Goal: Information Seeking & Learning: Find specific fact

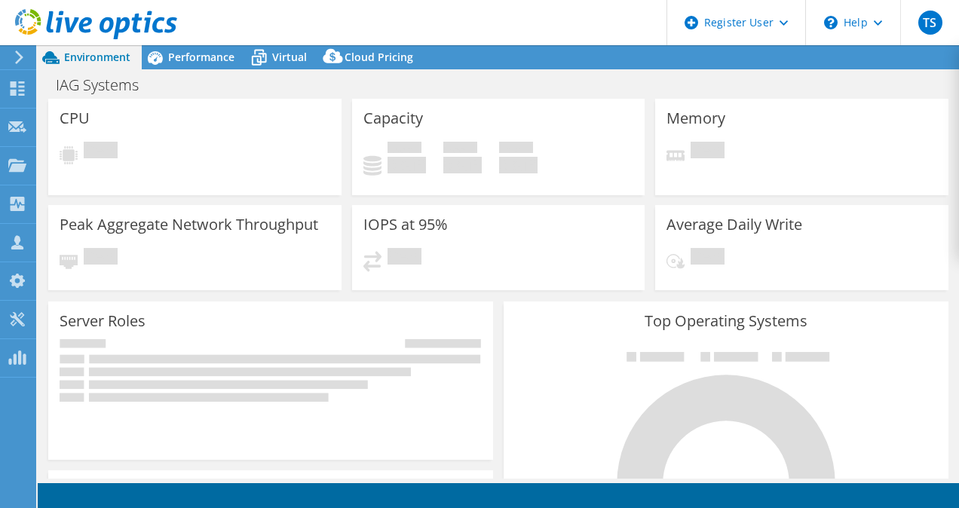
select select "USD"
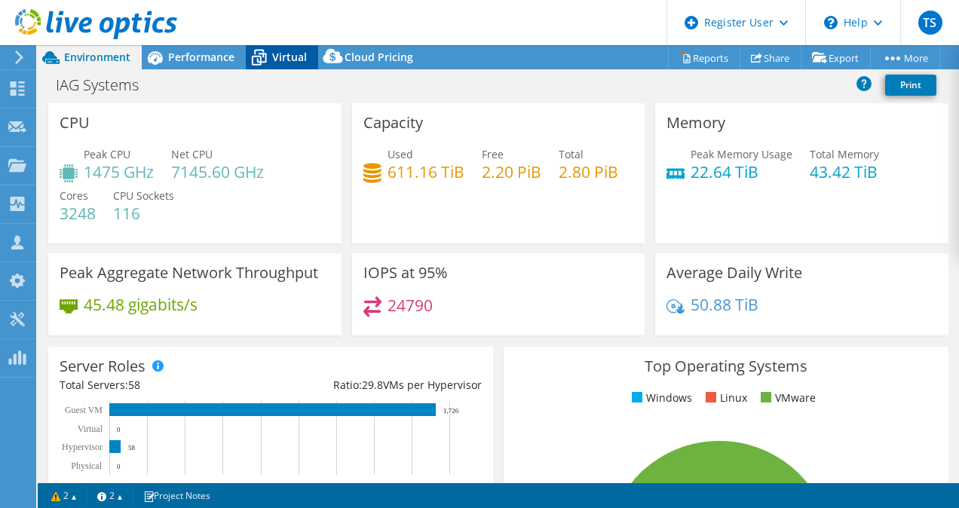
click at [273, 57] on span "Virtual" at bounding box center [289, 57] width 35 height 14
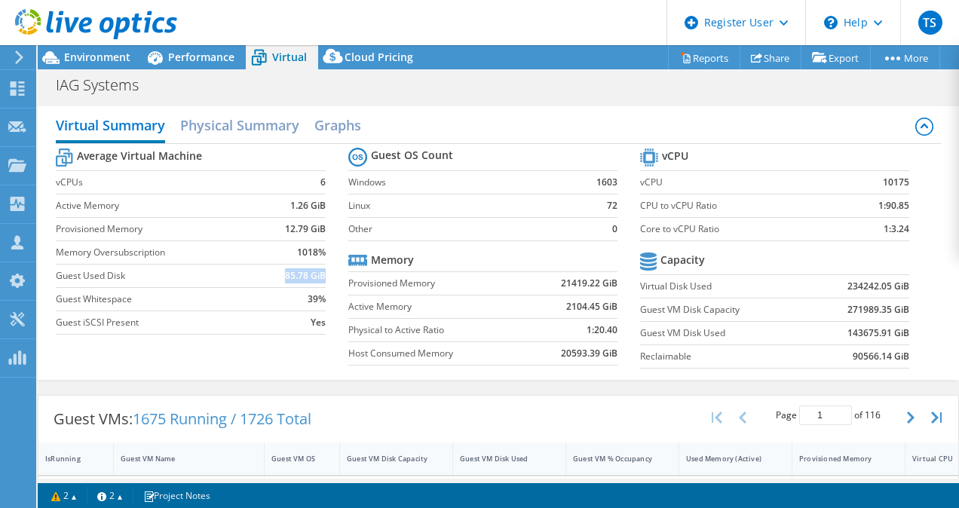
drag, startPoint x: 273, startPoint y: 274, endPoint x: 318, endPoint y: 277, distance: 45.3
click at [318, 277] on td "85.78 GiB" at bounding box center [296, 275] width 59 height 23
drag, startPoint x: 318, startPoint y: 277, endPoint x: 255, endPoint y: 125, distance: 165.0
click at [255, 125] on h2 "Physical Summary" at bounding box center [239, 126] width 119 height 33
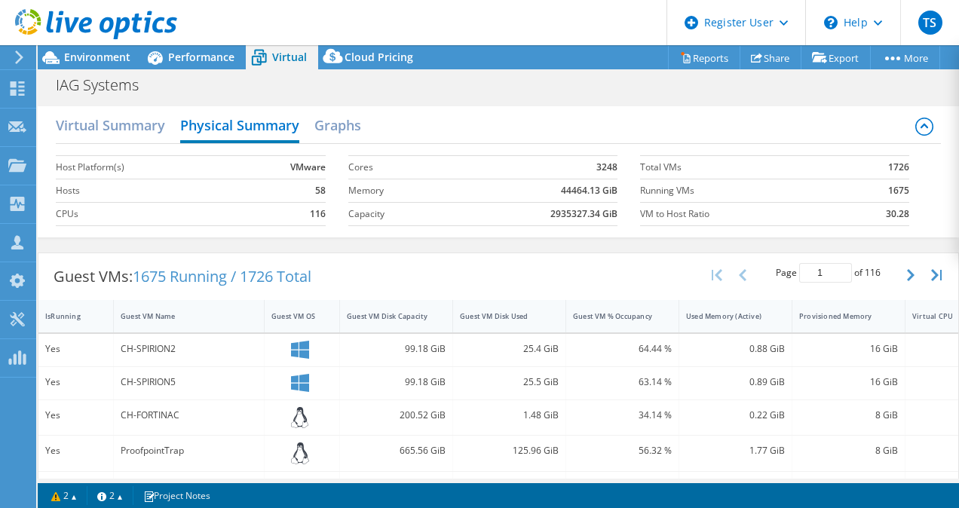
click at [888, 189] on b "1675" at bounding box center [898, 190] width 21 height 15
copy b "1675"
click at [125, 118] on h2 "Virtual Summary" at bounding box center [110, 126] width 109 height 33
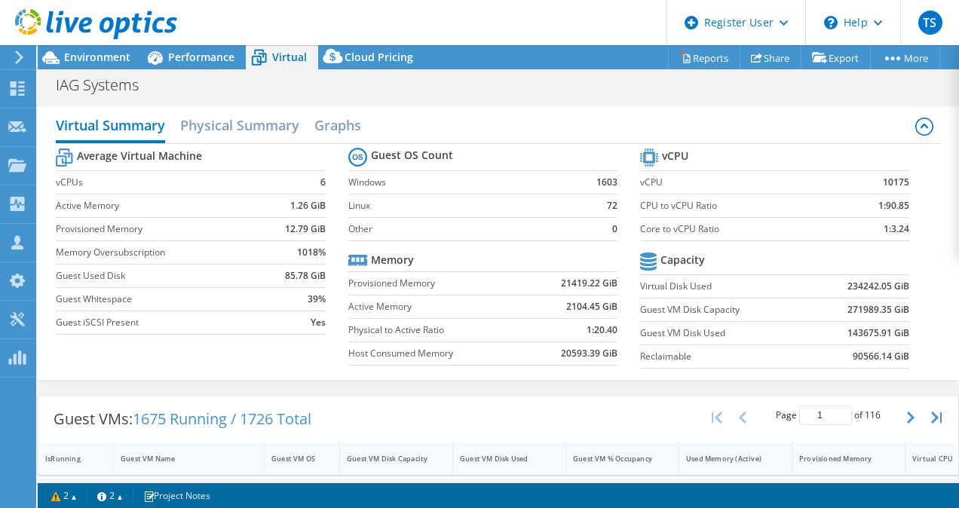
click at [223, 471] on div "IsRunning Guest VM Name Guest VM OS Guest VM Disk Capacity Guest VM Disk Used G…" at bounding box center [547, 460] width 1018 height 34
drag, startPoint x: 280, startPoint y: 274, endPoint x: 305, endPoint y: 273, distance: 24.9
click at [305, 273] on td "85.78 GiB" at bounding box center [296, 275] width 59 height 23
copy b "85.78"
click at [198, 457] on div "Guest VM Name" at bounding box center [180, 459] width 118 height 10
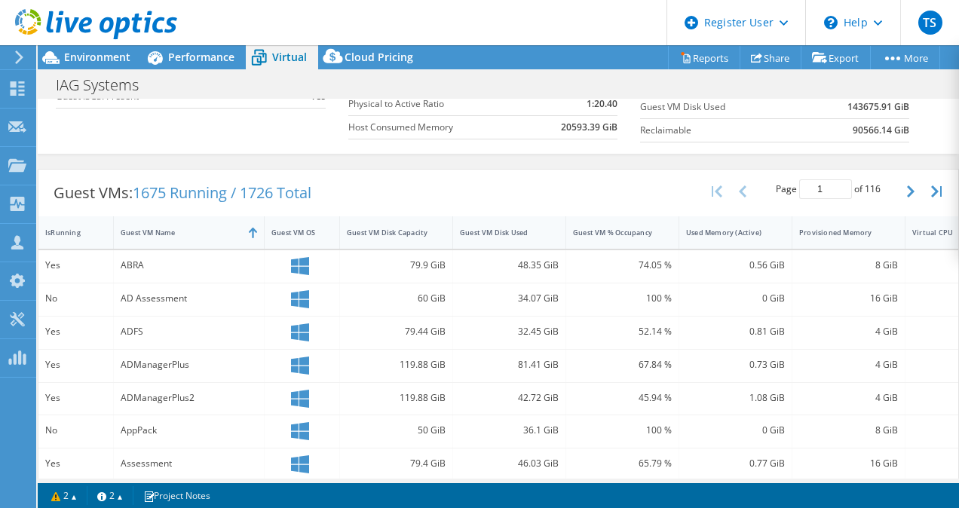
scroll to position [302, 0]
